Goal: Navigation & Orientation: Find specific page/section

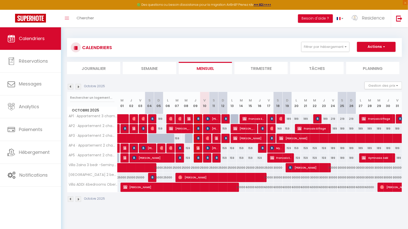
click at [78, 85] on img at bounding box center [79, 87] width 6 height 6
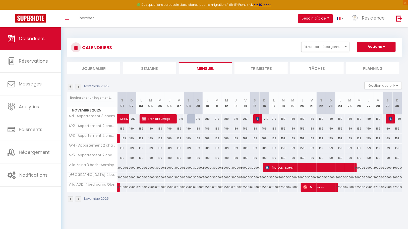
click at [78, 85] on img at bounding box center [79, 87] width 6 height 6
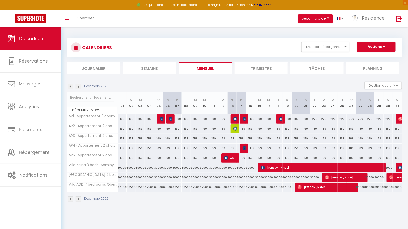
click at [78, 85] on img at bounding box center [79, 87] width 6 height 6
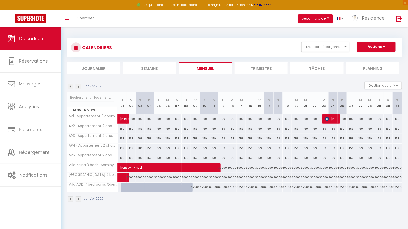
click at [78, 85] on img at bounding box center [79, 87] width 6 height 6
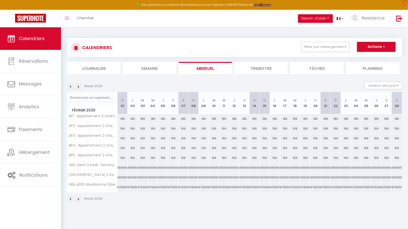
click at [78, 85] on img at bounding box center [79, 87] width 6 height 6
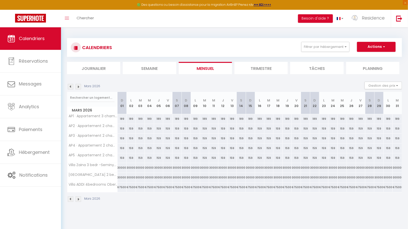
click at [78, 85] on img at bounding box center [79, 87] width 6 height 6
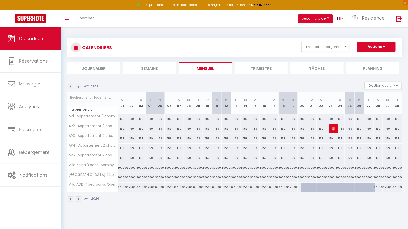
click at [70, 86] on img at bounding box center [71, 87] width 6 height 6
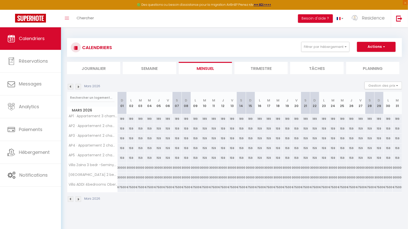
click at [70, 86] on img at bounding box center [71, 87] width 6 height 6
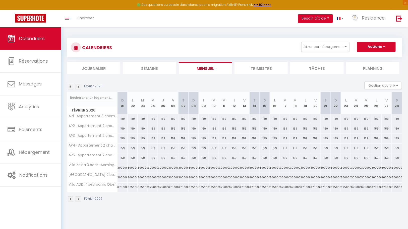
click at [70, 86] on img at bounding box center [71, 87] width 6 height 6
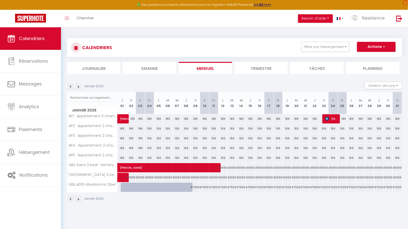
click at [71, 87] on img at bounding box center [71, 87] width 6 height 6
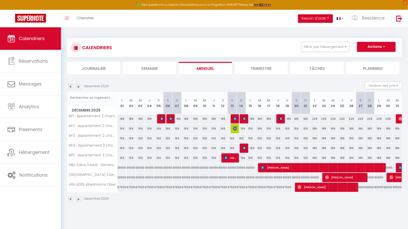
click at [79, 87] on img at bounding box center [79, 87] width 6 height 6
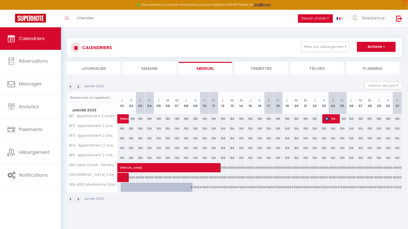
click at [70, 87] on img at bounding box center [71, 87] width 6 height 6
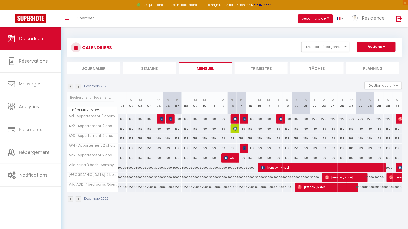
click at [70, 86] on img at bounding box center [71, 87] width 6 height 6
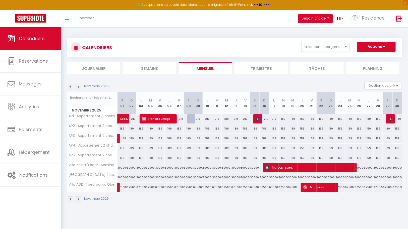
click at [79, 87] on img at bounding box center [79, 87] width 6 height 6
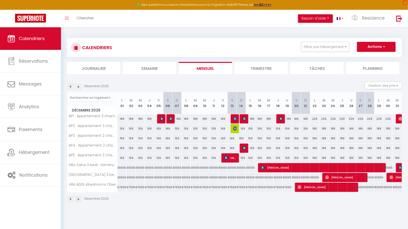
click at [79, 87] on img at bounding box center [79, 87] width 6 height 6
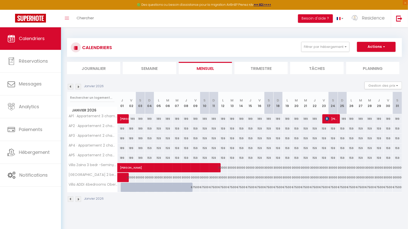
click at [70, 85] on img at bounding box center [71, 87] width 6 height 6
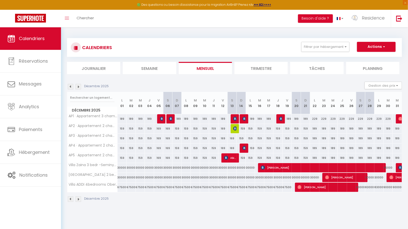
click at [227, 217] on body "🟢 Des questions ou besoin d'assistance pour la migration AirBnB? Prenez rdv >>>…" at bounding box center [204, 141] width 408 height 229
